Goal: Task Accomplishment & Management: Use online tool/utility

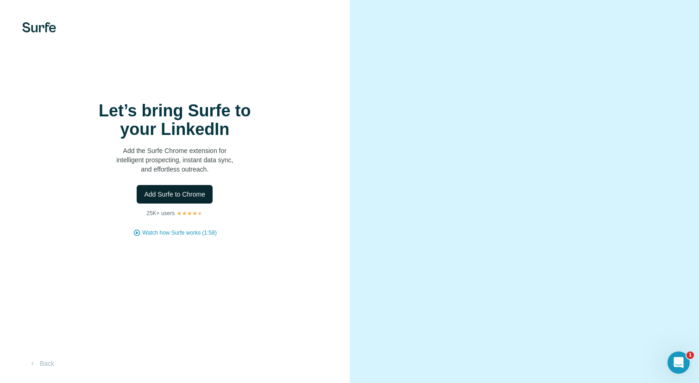
click at [177, 196] on span "Add Surfe to Chrome" at bounding box center [174, 194] width 61 height 9
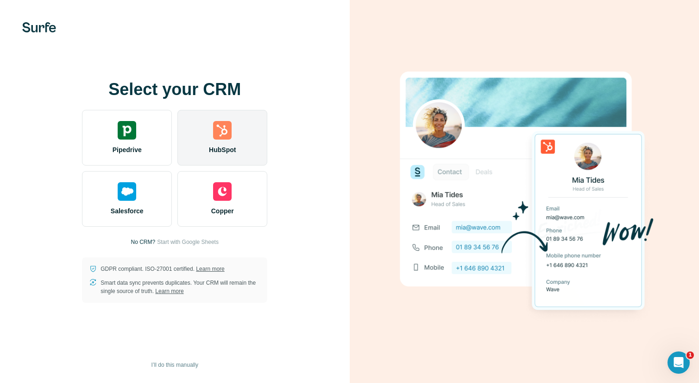
click at [220, 138] on img at bounding box center [222, 130] width 19 height 19
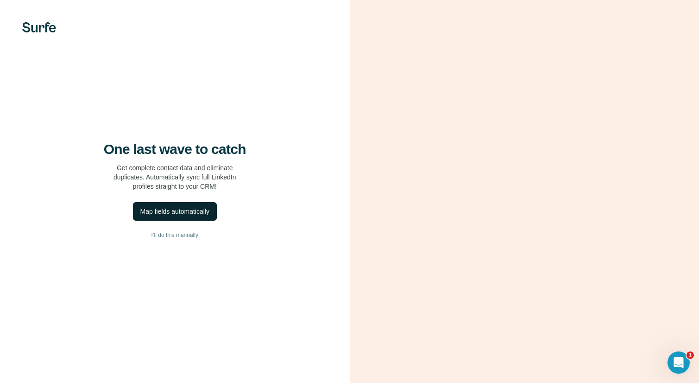
click at [191, 210] on div "Map fields automatically" at bounding box center [174, 211] width 69 height 9
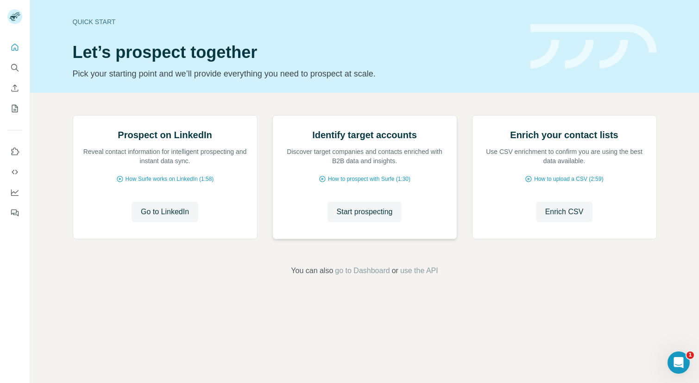
scroll to position [18, 0]
click at [179, 217] on span "Go to LinkedIn" at bounding box center [165, 211] width 48 height 11
click at [563, 217] on span "Enrich CSV" at bounding box center [565, 211] width 38 height 11
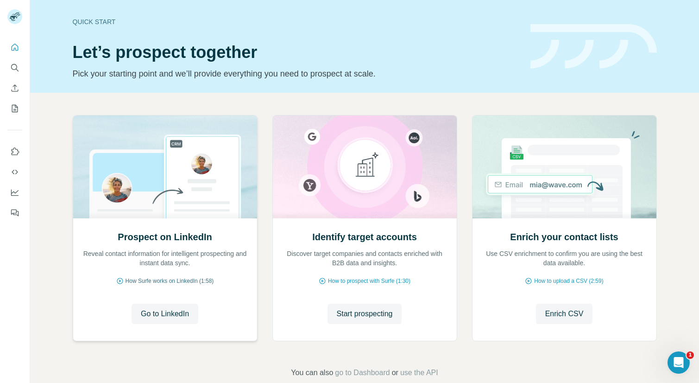
scroll to position [18, 0]
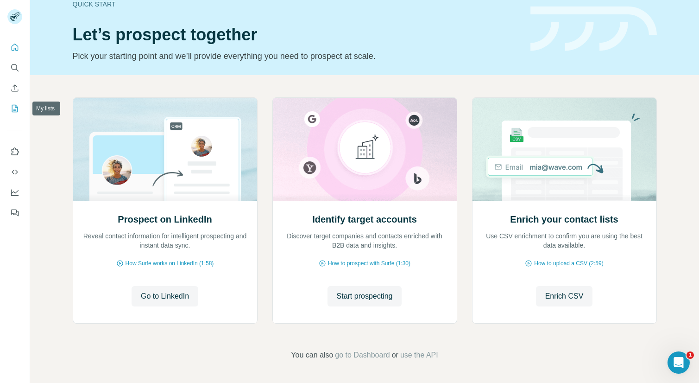
click at [13, 106] on icon "My lists" at bounding box center [14, 108] width 9 height 9
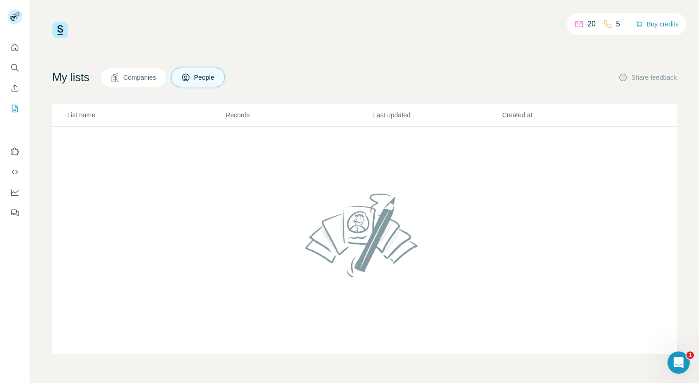
click at [138, 81] on span "Companies" at bounding box center [140, 77] width 34 height 9
click at [15, 171] on icon "Use Surfe API" at bounding box center [14, 171] width 9 height 9
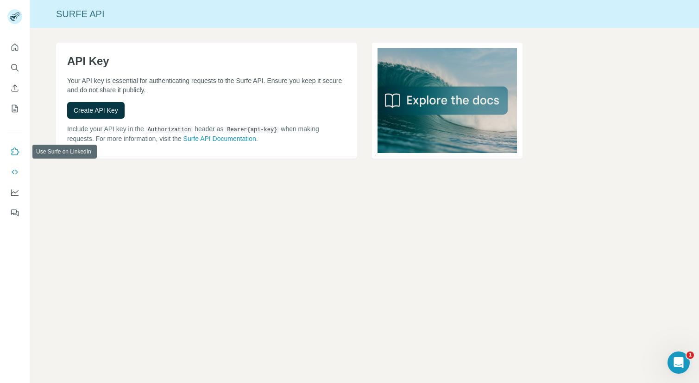
click at [16, 148] on icon "Use Surfe on LinkedIn" at bounding box center [14, 151] width 9 height 9
